Goal: Information Seeking & Learning: Learn about a topic

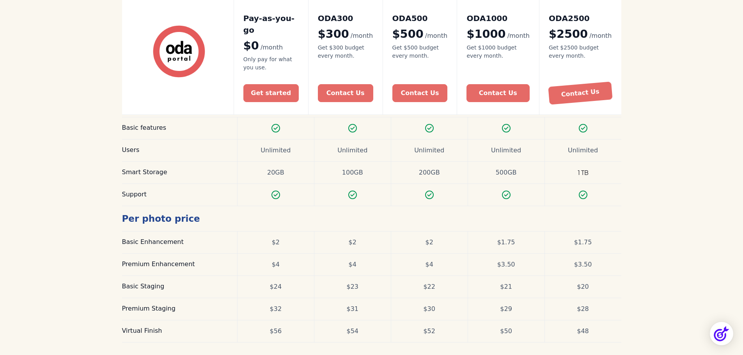
click at [672, 171] on div "Pricing Compare our plans and find yours Simple, transparent pricing that grows…" at bounding box center [371, 110] width 743 height 552
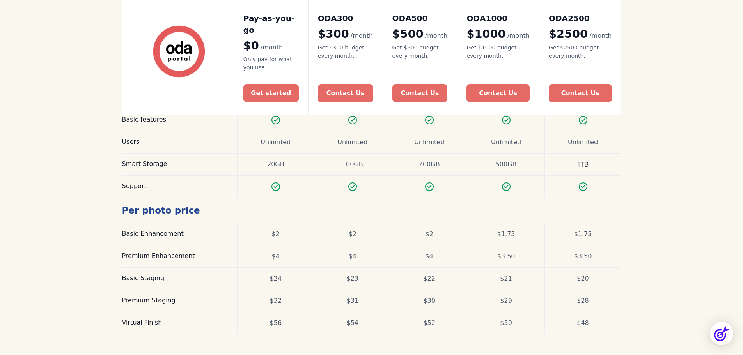
scroll to position [234, 0]
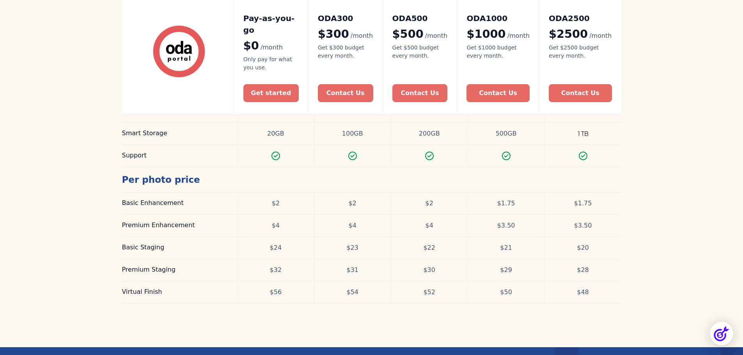
click at [145, 243] on div "Basic Staging" at bounding box center [175, 247] width 106 height 9
click at [284, 237] on div "$24" at bounding box center [275, 248] width 77 height 22
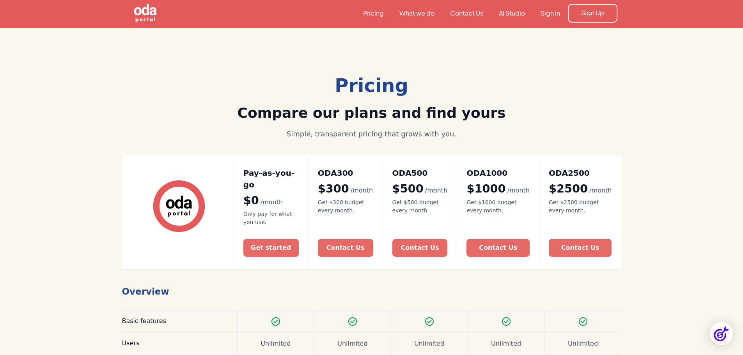
scroll to position [0, 0]
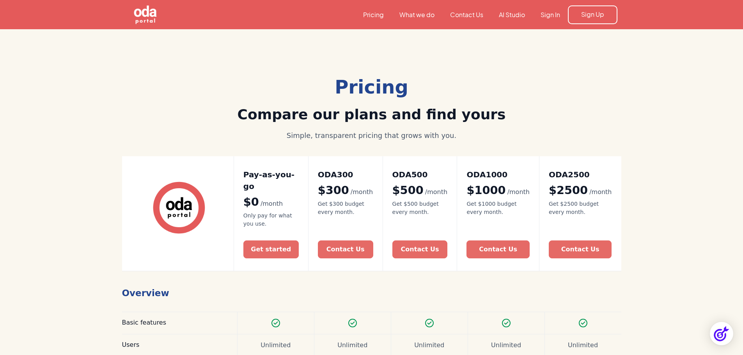
click at [433, 12] on link "What we do" at bounding box center [417, 15] width 51 height 9
